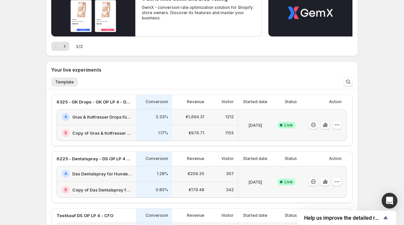
scroll to position [90, 0]
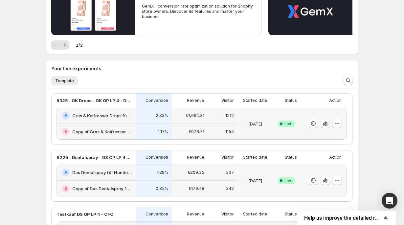
click at [323, 124] on icon "button" at bounding box center [323, 124] width 1 height 3
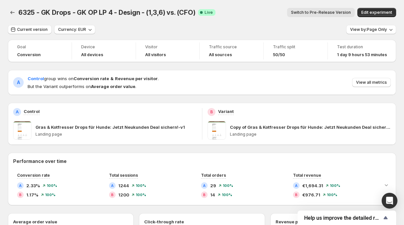
click at [23, 129] on span at bounding box center [22, 130] width 18 height 18
click at [388, 32] on icon "button" at bounding box center [390, 29] width 7 height 7
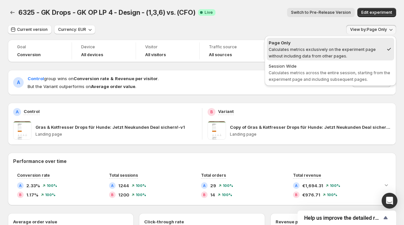
click at [237, 18] on div "6325 - GK Drops - GK OP LP 4 - Design - (1,3,6) vs. (CFO). This page is ready 6…" at bounding box center [202, 12] width 388 height 25
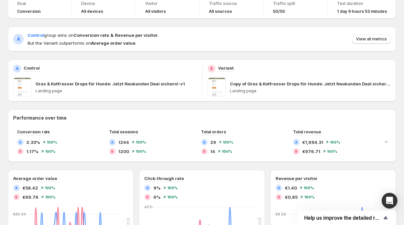
scroll to position [56, 0]
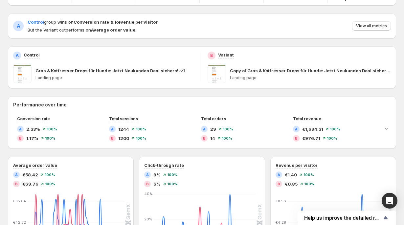
click at [167, 47] on div "A Control Gras & Kotfresser Drops für Hunde: Jetzt Neukunden Deal sichern!-v1 L…" at bounding box center [105, 67] width 194 height 42
click at [99, 44] on div "Goal Conversion Device All devices Visitor All visitors Traffic source All sour…" at bounding box center [202, 196] width 388 height 426
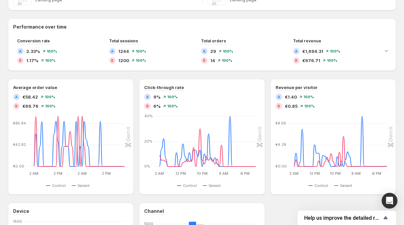
scroll to position [0, 0]
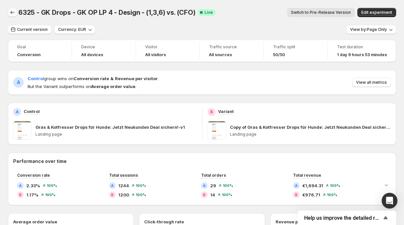
click at [13, 10] on icon "Back" at bounding box center [12, 12] width 7 height 7
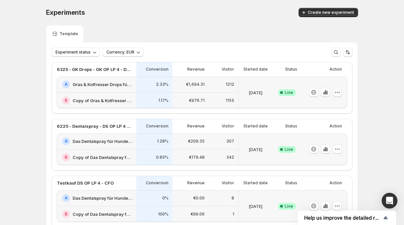
click at [337, 89] on button "button" at bounding box center [337, 92] width 9 height 9
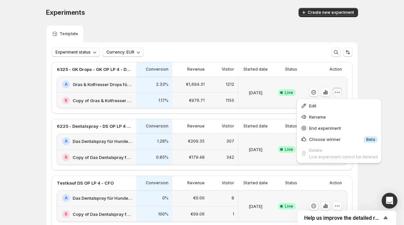
click at [337, 89] on button "button" at bounding box center [337, 92] width 9 height 9
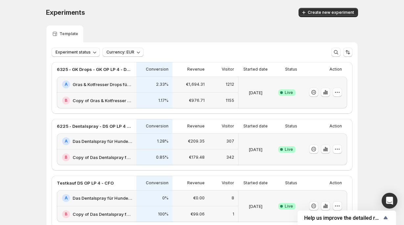
click at [328, 149] on icon "button" at bounding box center [325, 149] width 7 height 7
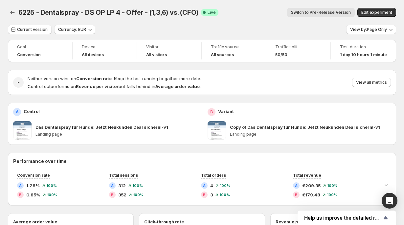
click at [214, 135] on span at bounding box center [217, 130] width 18 height 18
click at [242, 129] on p "Copy of Das Dentalspray für Hunde: Jetzt Neukunden Deal sichern!-v1" at bounding box center [305, 127] width 150 height 7
click at [12, 11] on icon "Back" at bounding box center [12, 12] width 7 height 7
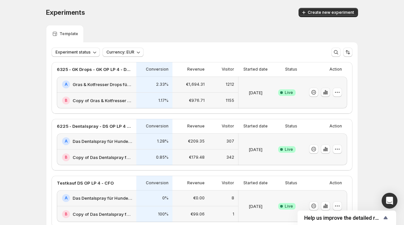
click at [325, 95] on icon "button" at bounding box center [325, 92] width 7 height 7
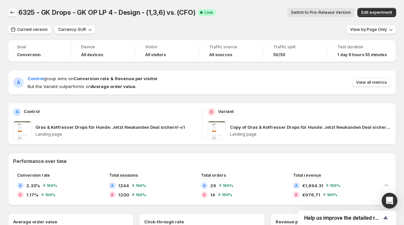
click at [12, 14] on icon "Back" at bounding box center [12, 12] width 7 height 7
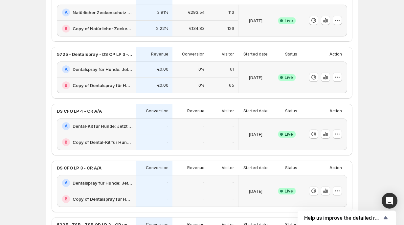
scroll to position [591, 0]
